Goal: Task Accomplishment & Management: Use online tool/utility

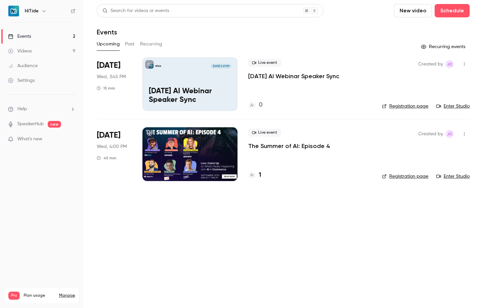
click at [129, 46] on button "Past" at bounding box center [130, 44] width 10 height 11
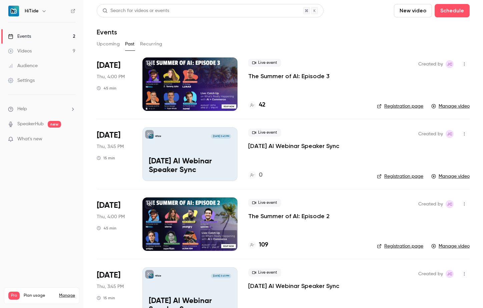
click at [448, 106] on link "Manage video" at bounding box center [451, 106] width 38 height 7
click at [212, 65] on div at bounding box center [190, 83] width 95 height 53
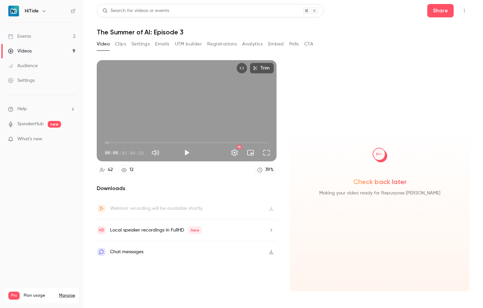
click at [246, 40] on button "Analytics" at bounding box center [252, 44] width 21 height 11
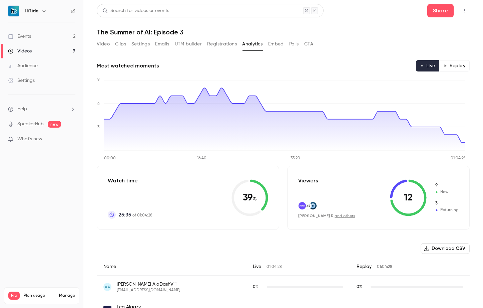
click at [211, 42] on button "Registrations" at bounding box center [222, 44] width 30 height 11
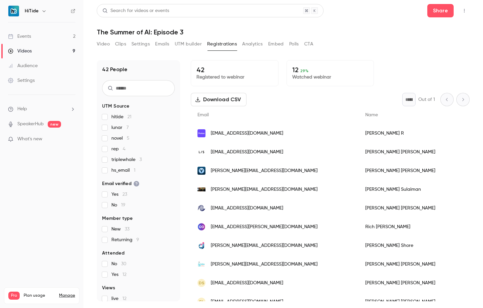
click at [235, 100] on button "Download CSV" at bounding box center [219, 99] width 56 height 13
click at [106, 43] on button "Video" at bounding box center [103, 44] width 13 height 11
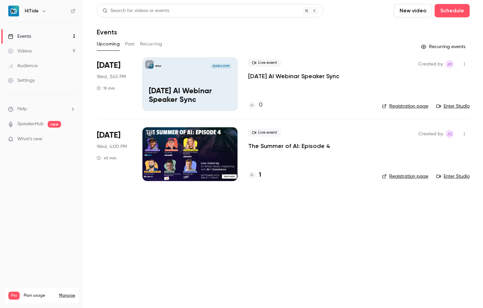
click at [133, 45] on button "Past" at bounding box center [130, 44] width 10 height 11
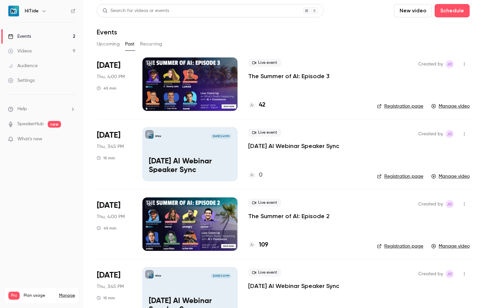
click at [124, 106] on div "[DATE] Thu, 4:00 PM 45 min" at bounding box center [114, 83] width 35 height 53
click at [182, 74] on div at bounding box center [190, 83] width 95 height 53
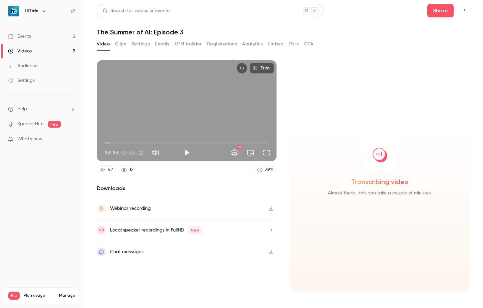
click at [274, 209] on icon "button" at bounding box center [271, 208] width 5 height 5
